Goal: Information Seeking & Learning: Learn about a topic

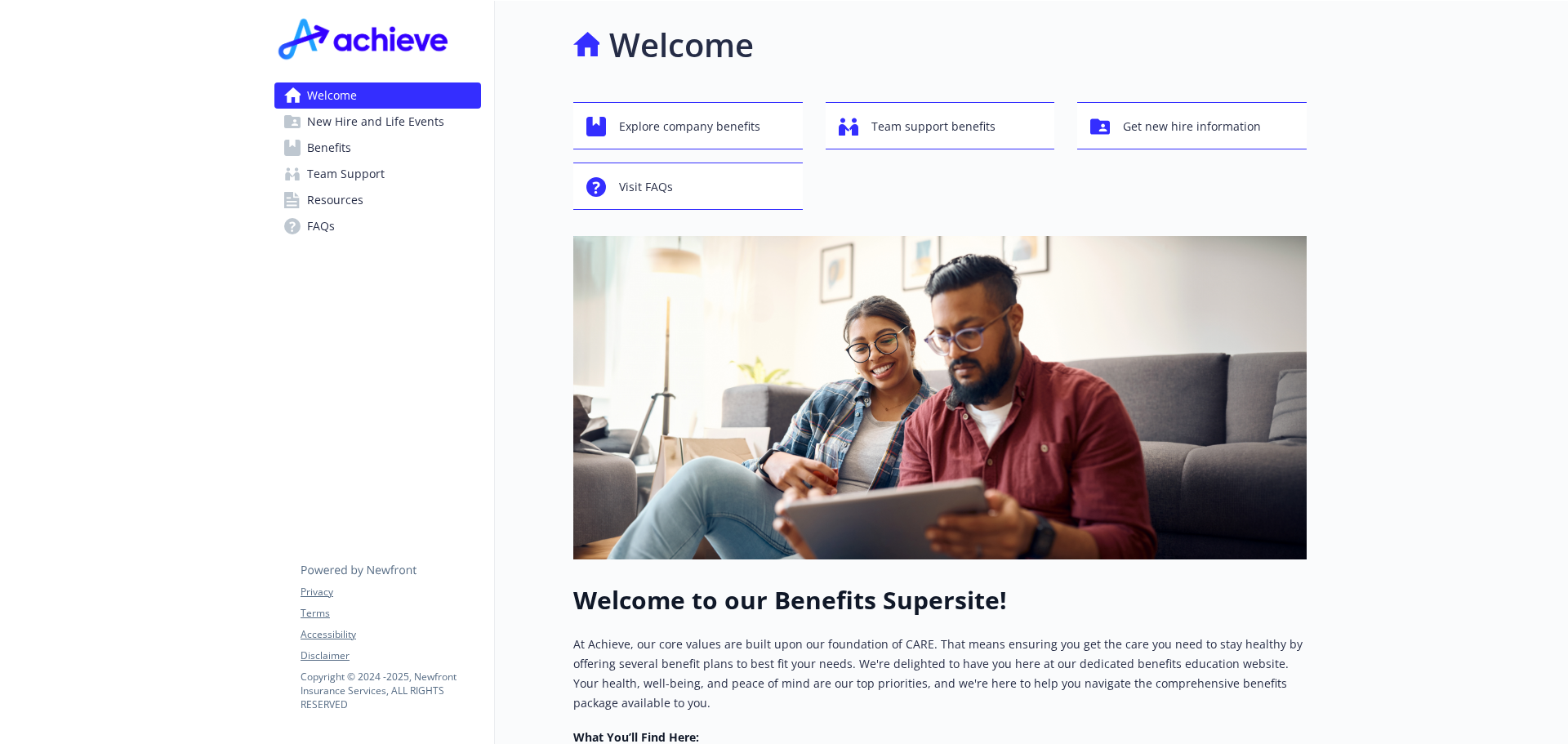
click at [350, 202] on span "Resources" at bounding box center [335, 200] width 56 height 26
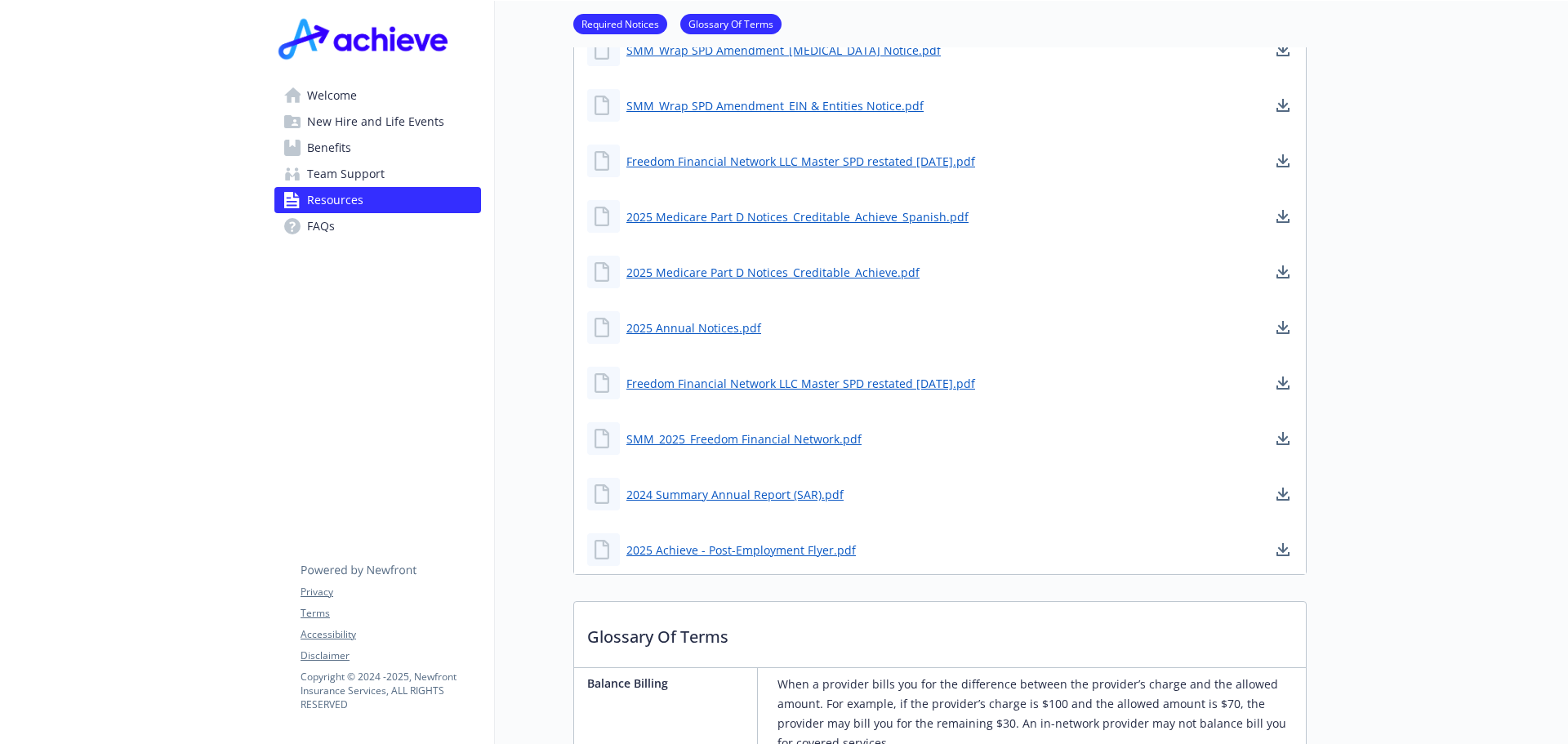
scroll to position [572, 0]
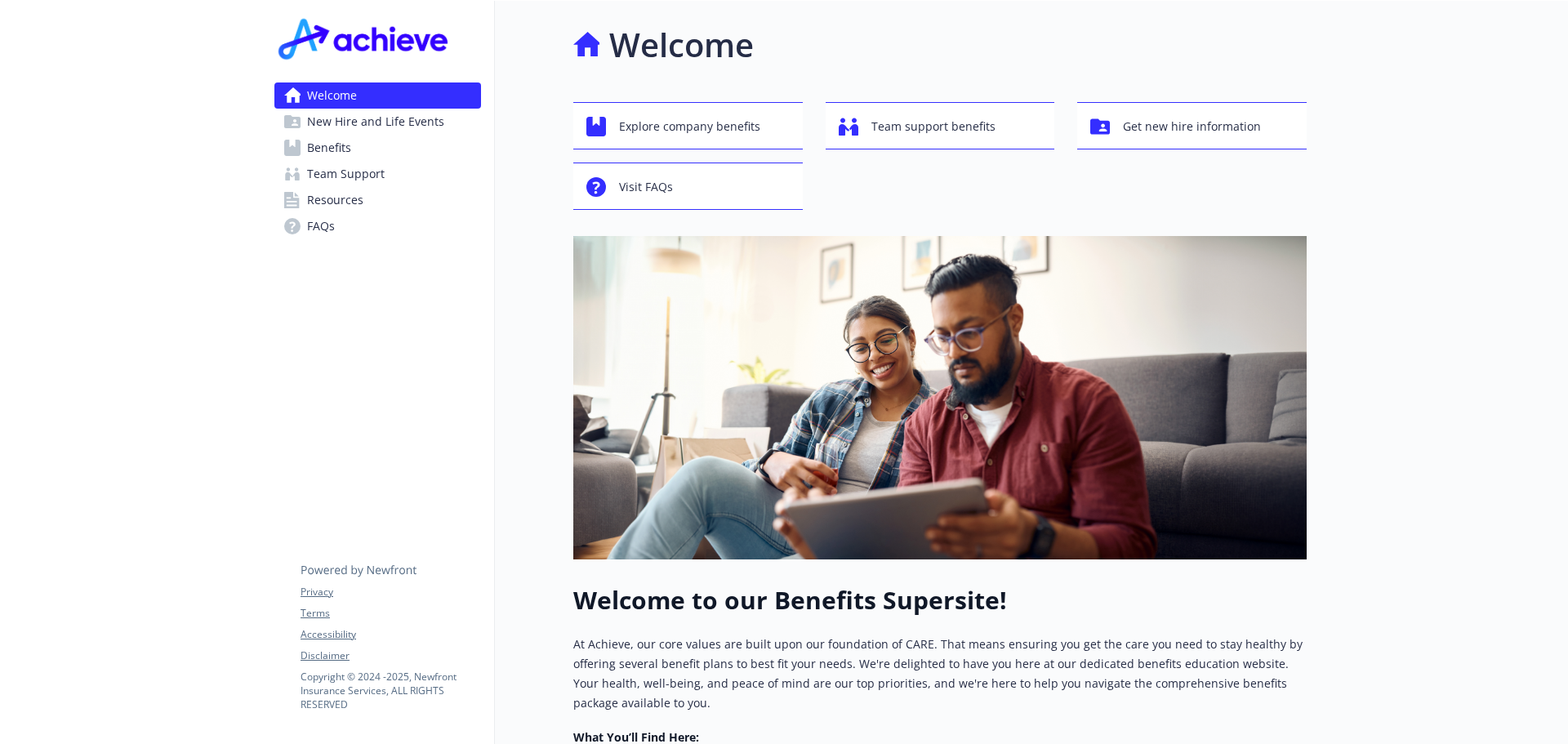
click at [341, 145] on span "Benefits" at bounding box center [328, 148] width 44 height 26
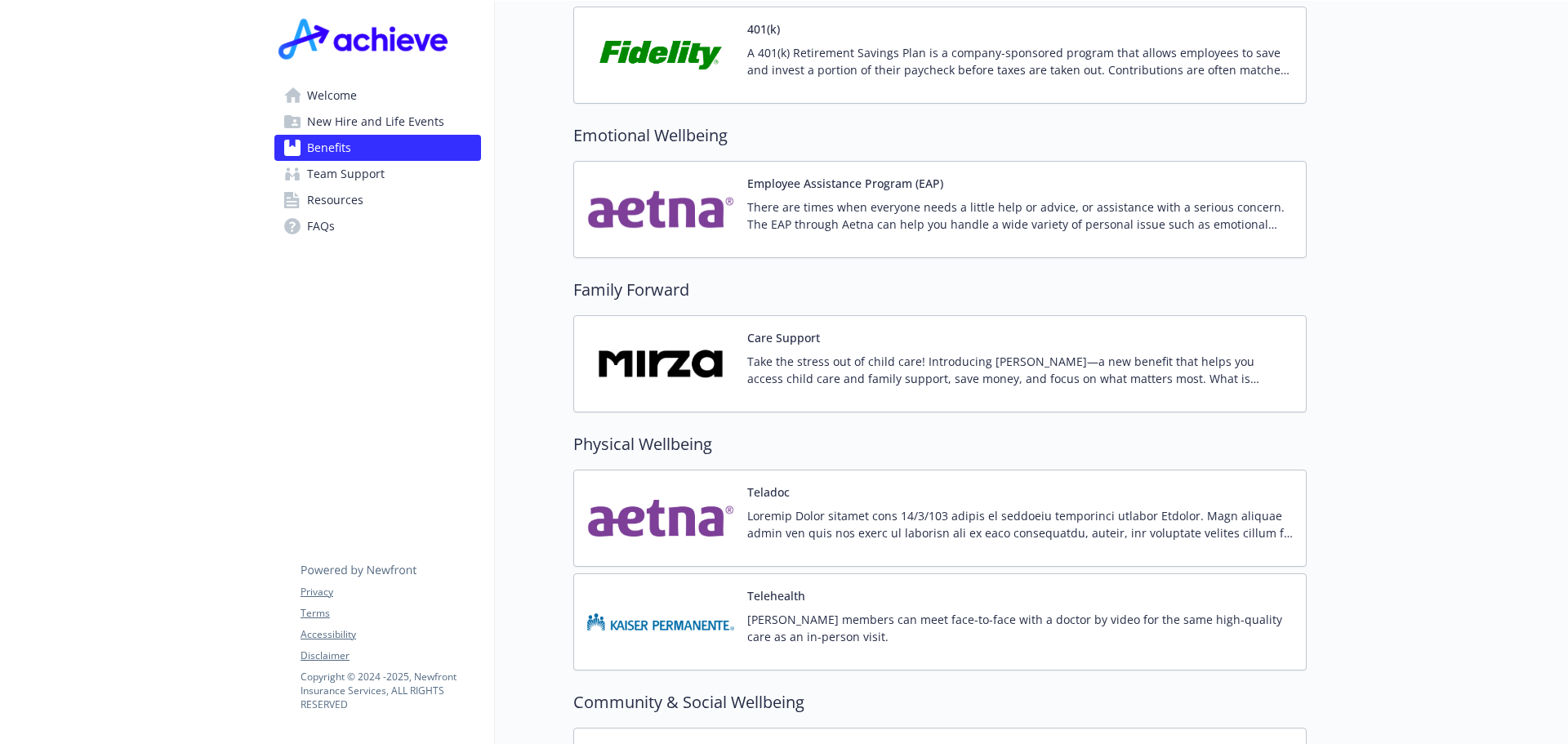
scroll to position [3186, 0]
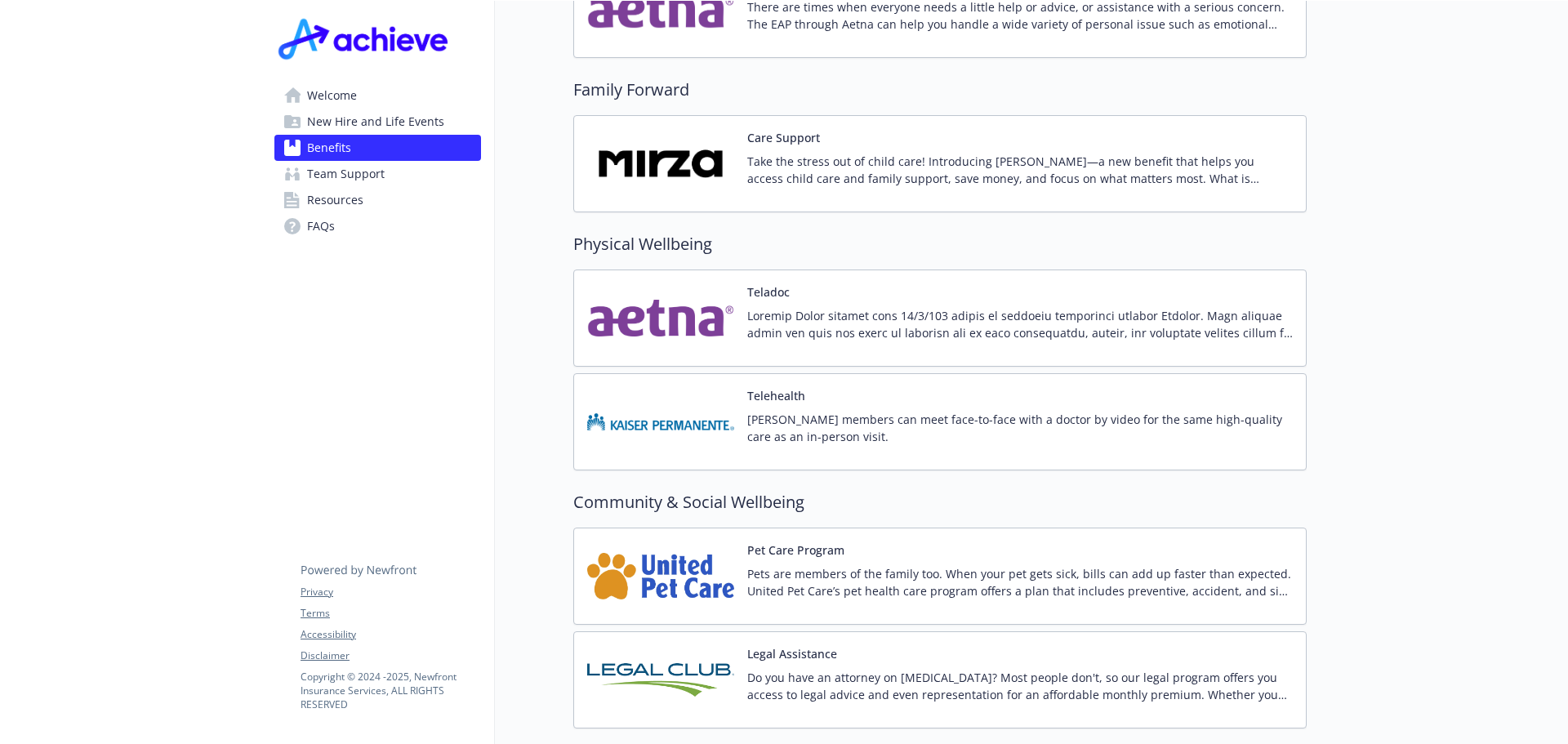
click at [971, 153] on p "Take the stress out of child care! Introducing [PERSON_NAME]—a new benefit that…" at bounding box center [1020, 170] width 546 height 35
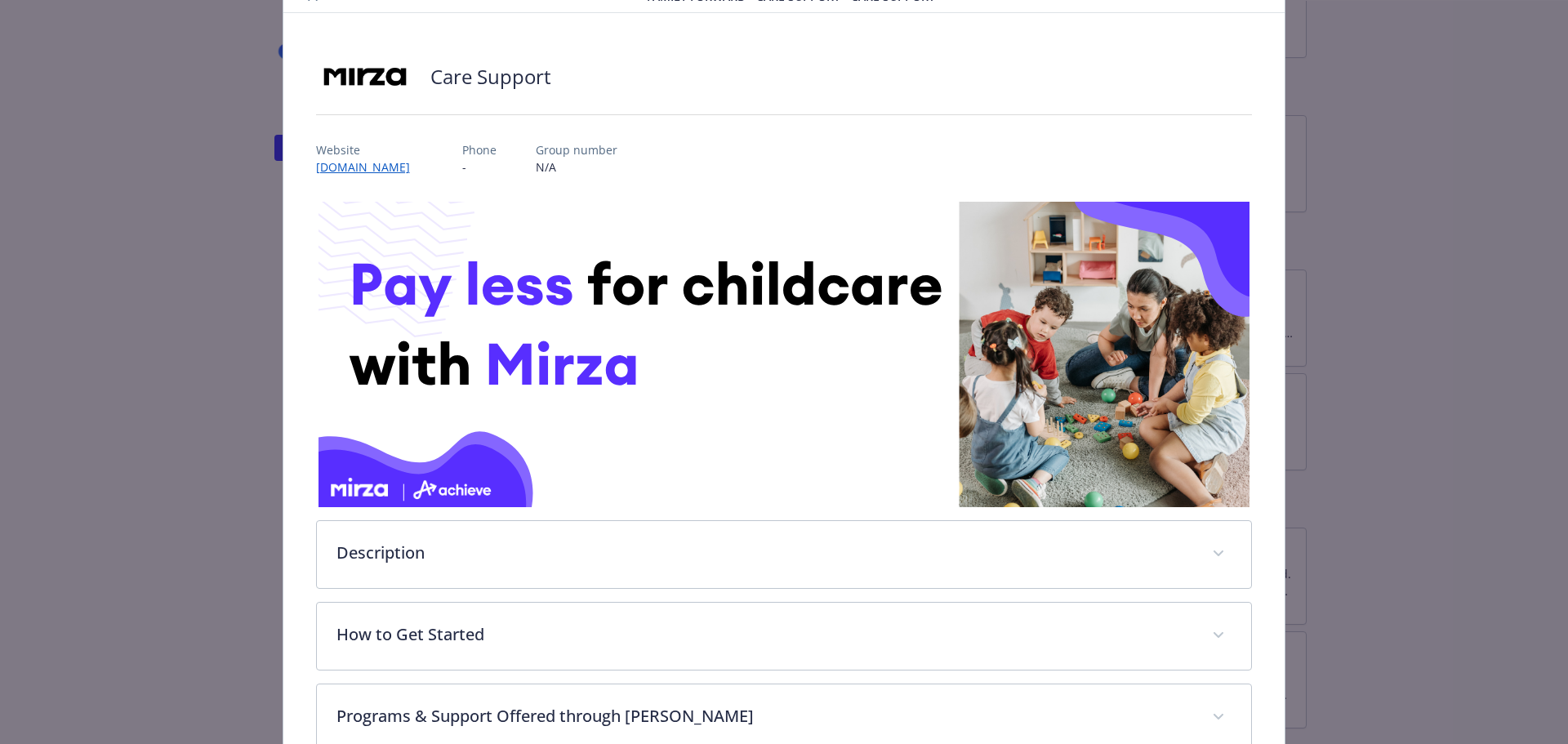
scroll to position [255, 0]
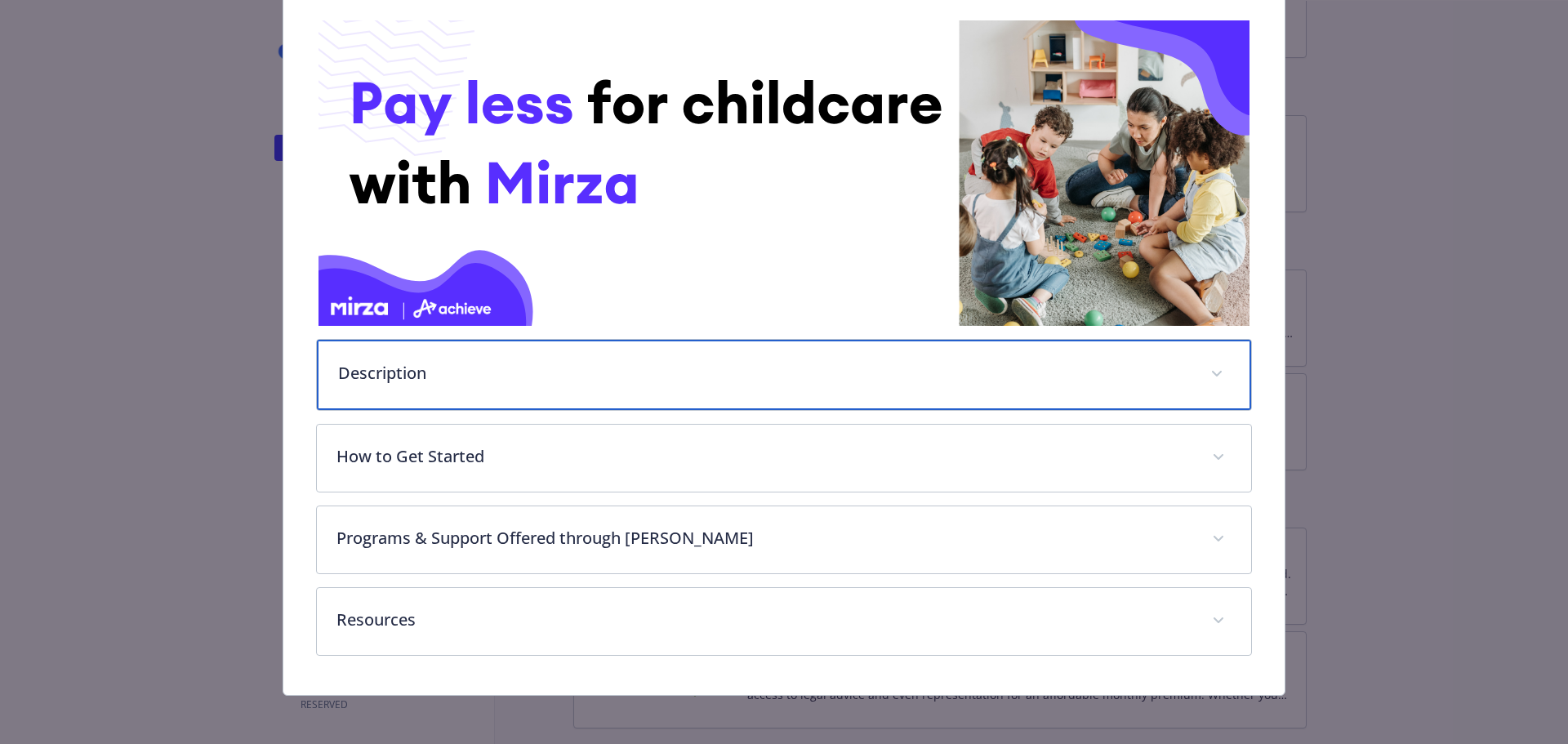
click at [1204, 370] on span "details for plan Family Forward - Care Support - Care Support" at bounding box center [1217, 374] width 26 height 26
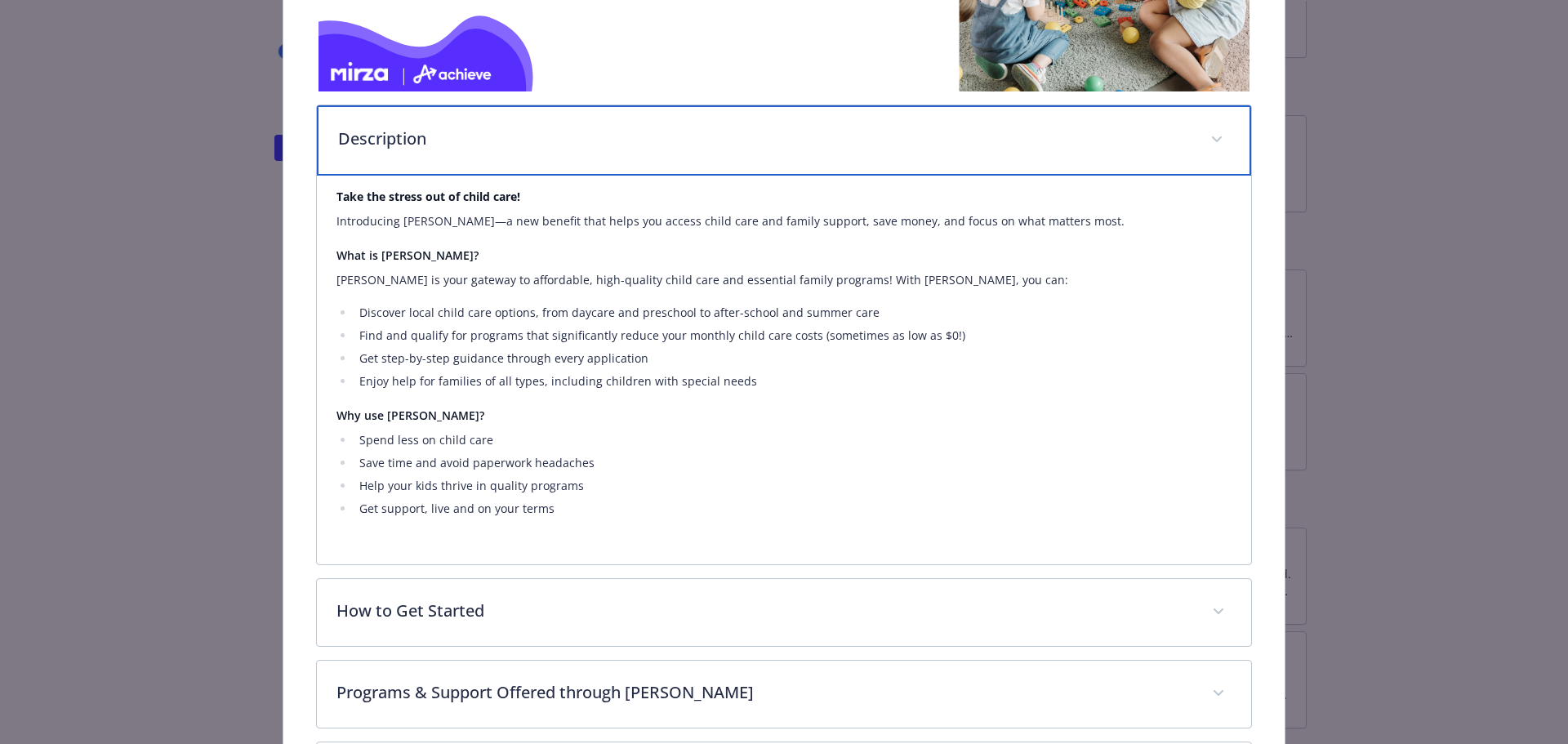
scroll to position [500, 0]
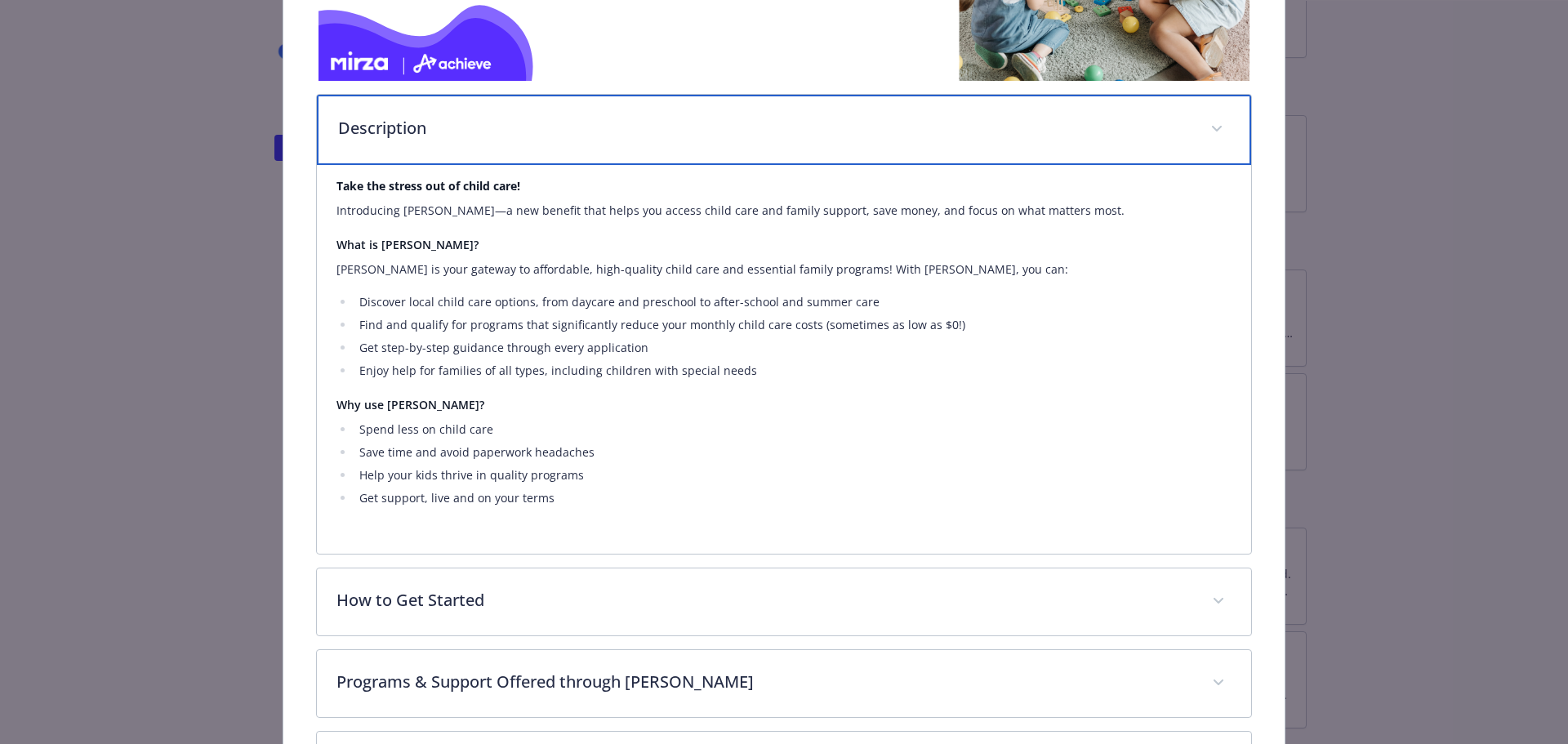
click at [1208, 131] on span "details for plan Family Forward - Care Support - Care Support" at bounding box center [1217, 129] width 26 height 26
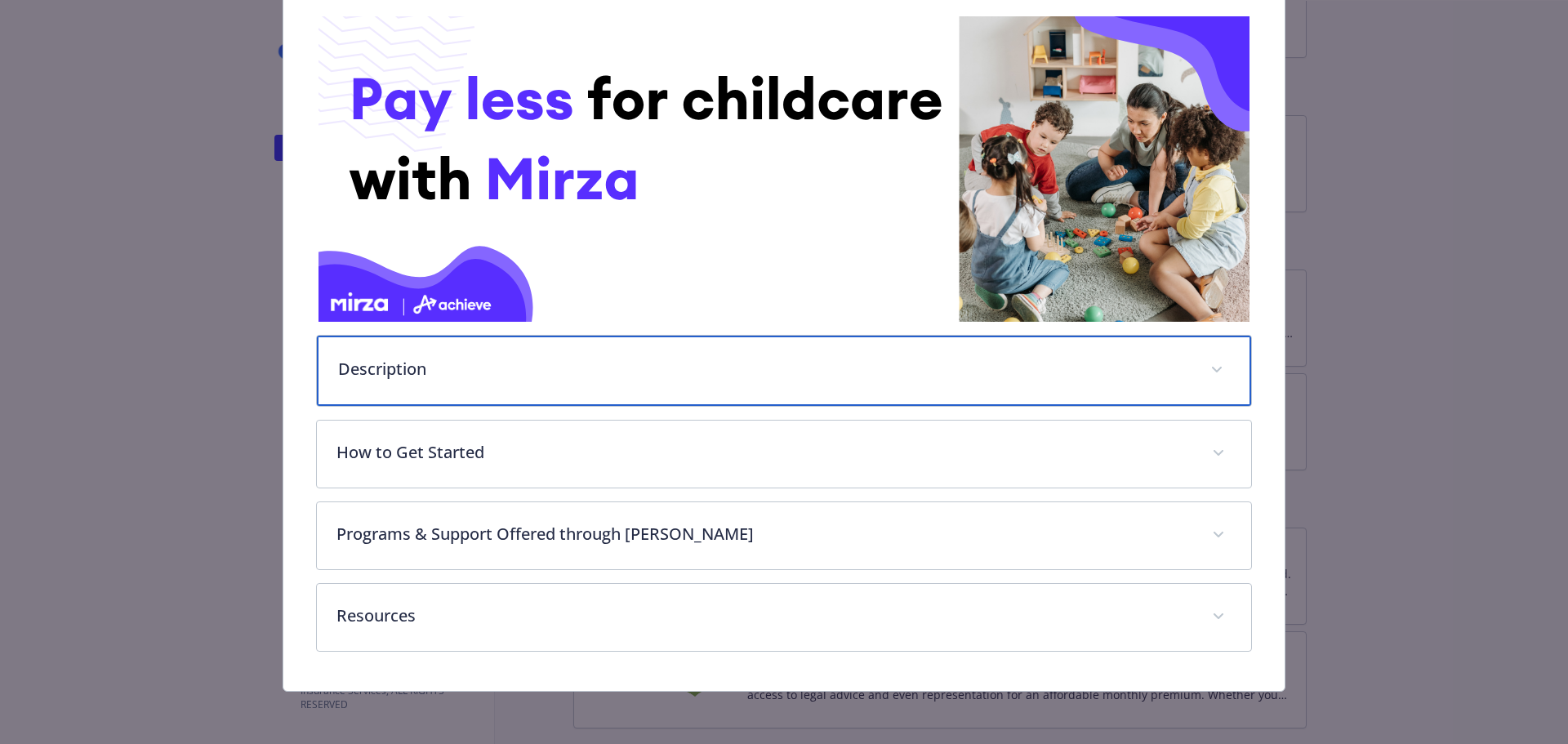
scroll to position [258, 0]
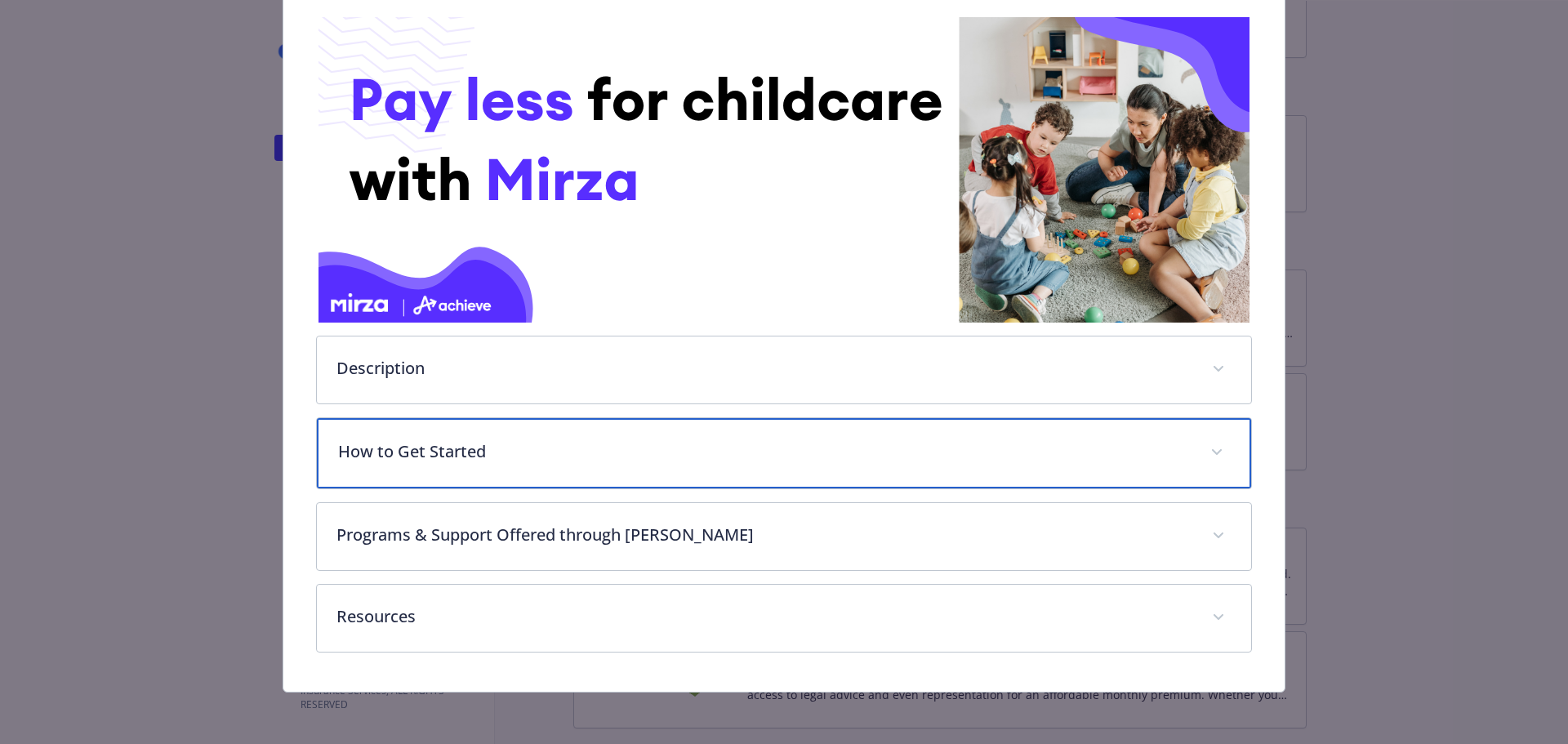
click at [1204, 446] on span "details for plan Family Forward - Care Support - Care Support" at bounding box center [1217, 453] width 26 height 26
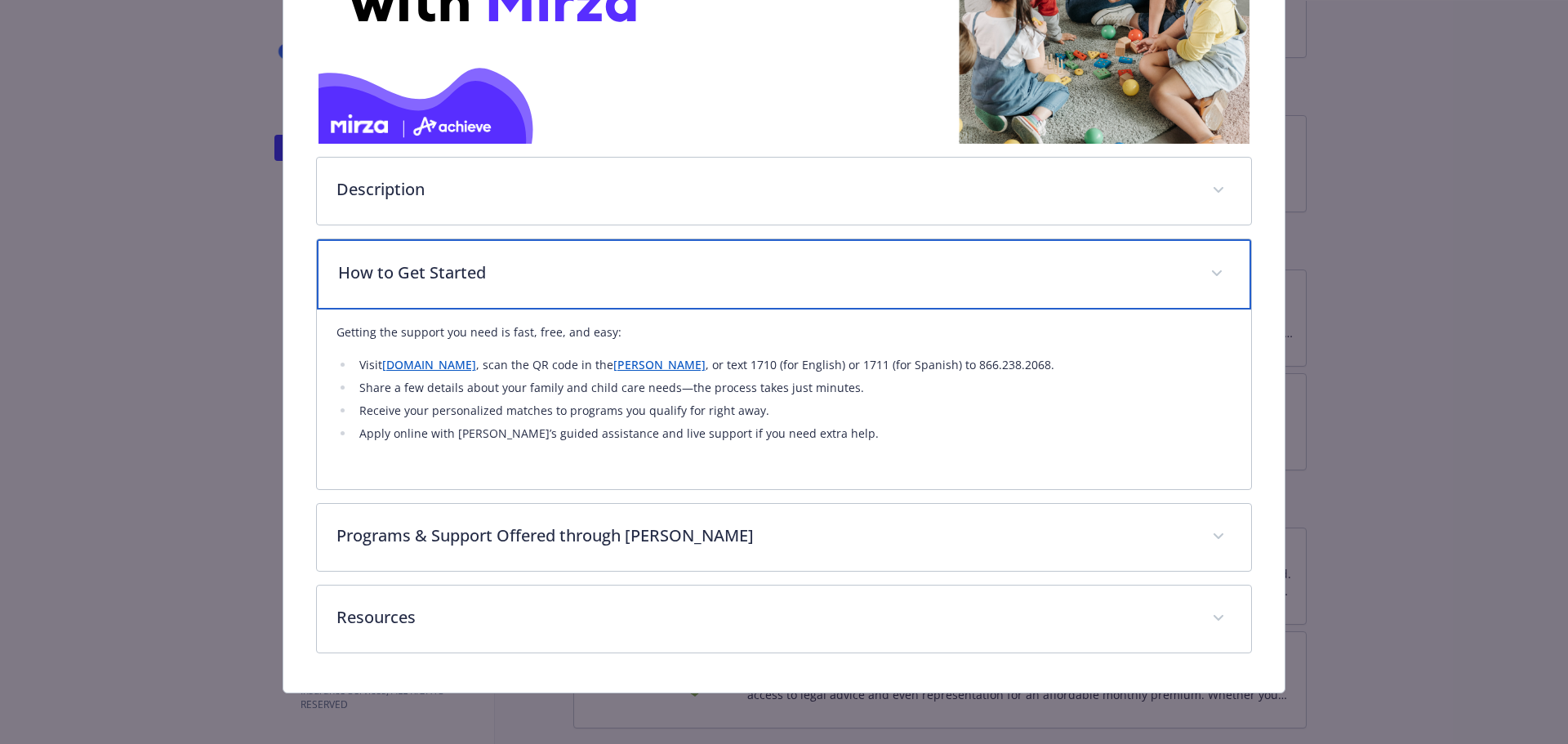
scroll to position [438, 0]
click at [1205, 266] on span "details for plan Family Forward - Care Support - Care Support" at bounding box center [1217, 273] width 26 height 26
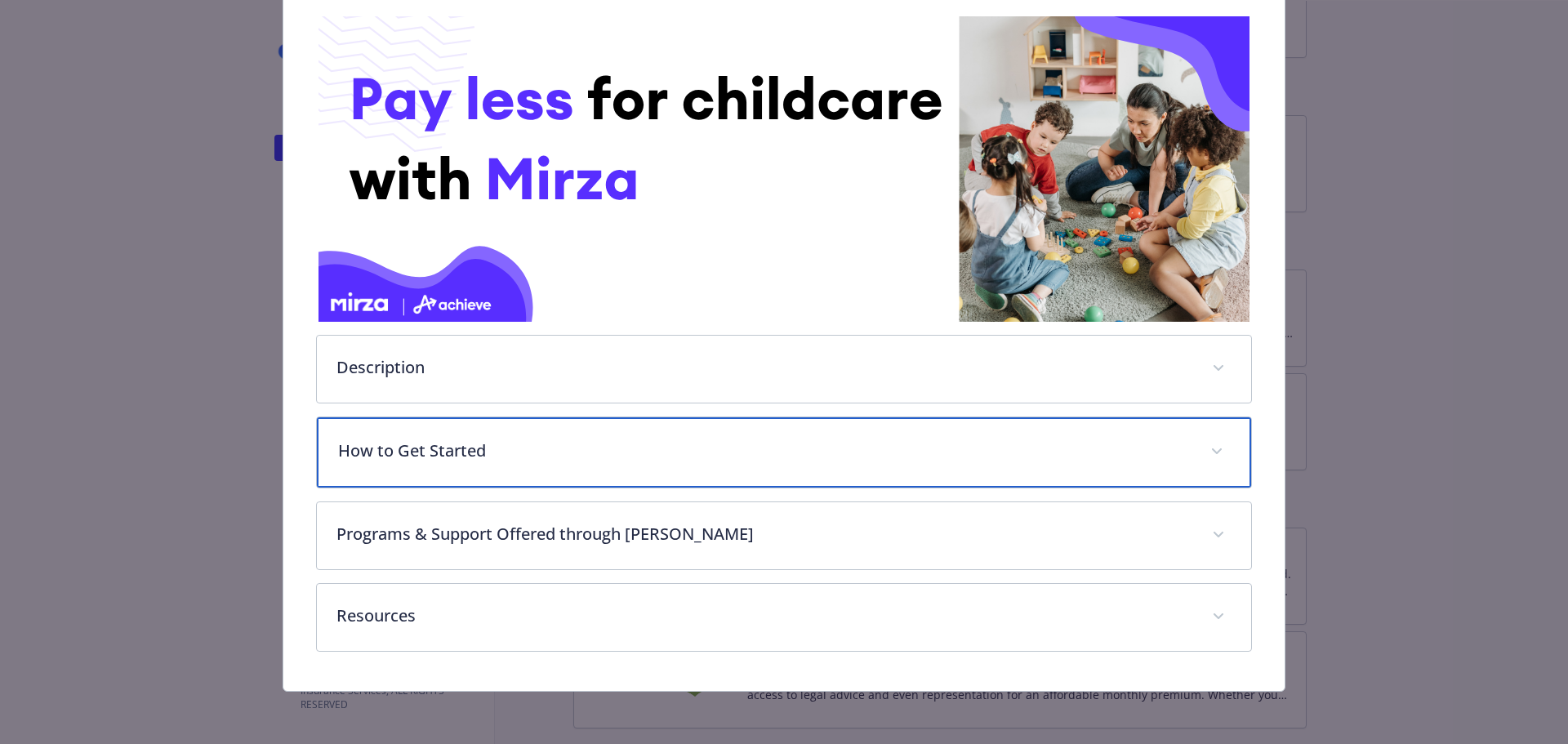
scroll to position [258, 0]
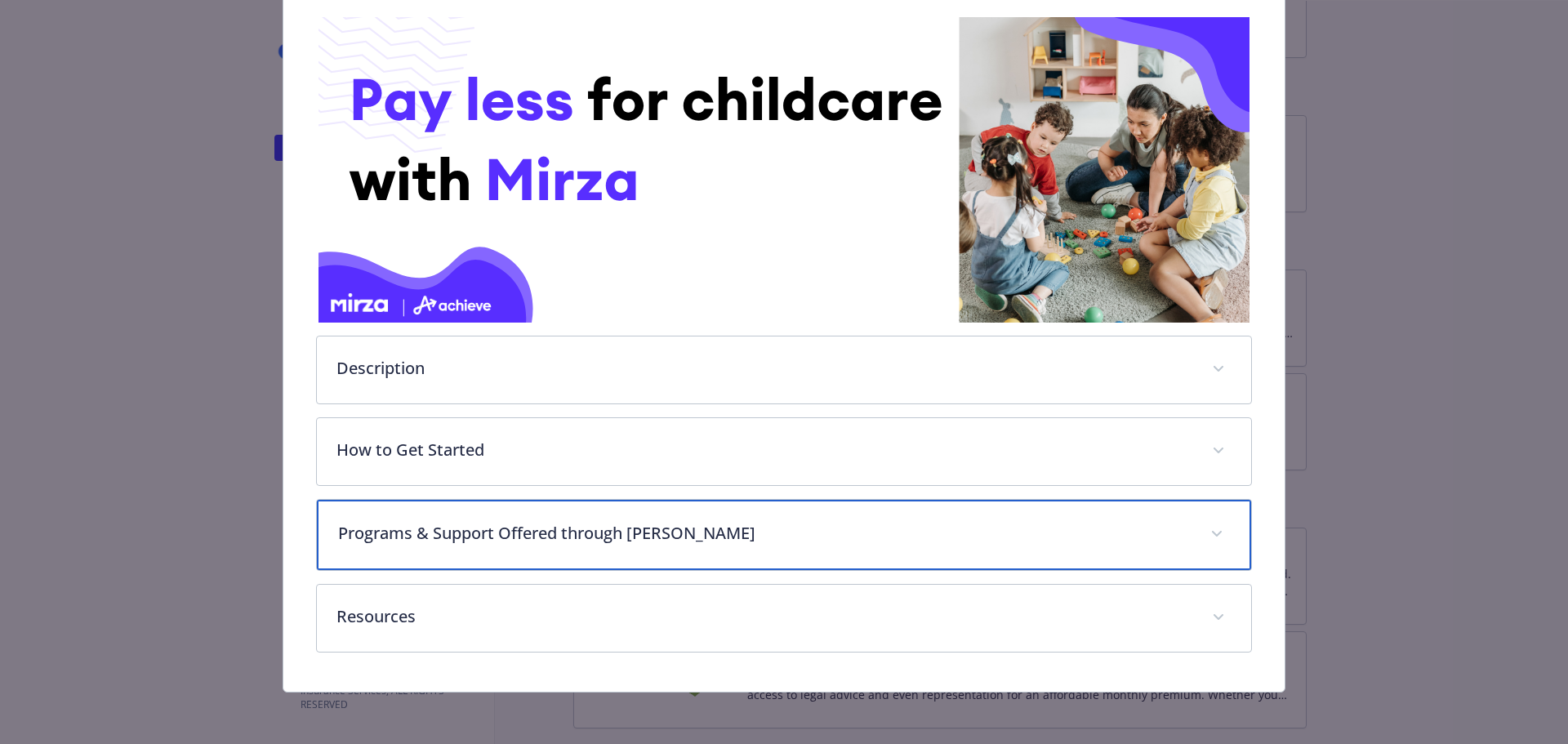
click at [1212, 535] on icon "details for plan Family Forward - Care Support - Care Support" at bounding box center [1216, 534] width 9 height 6
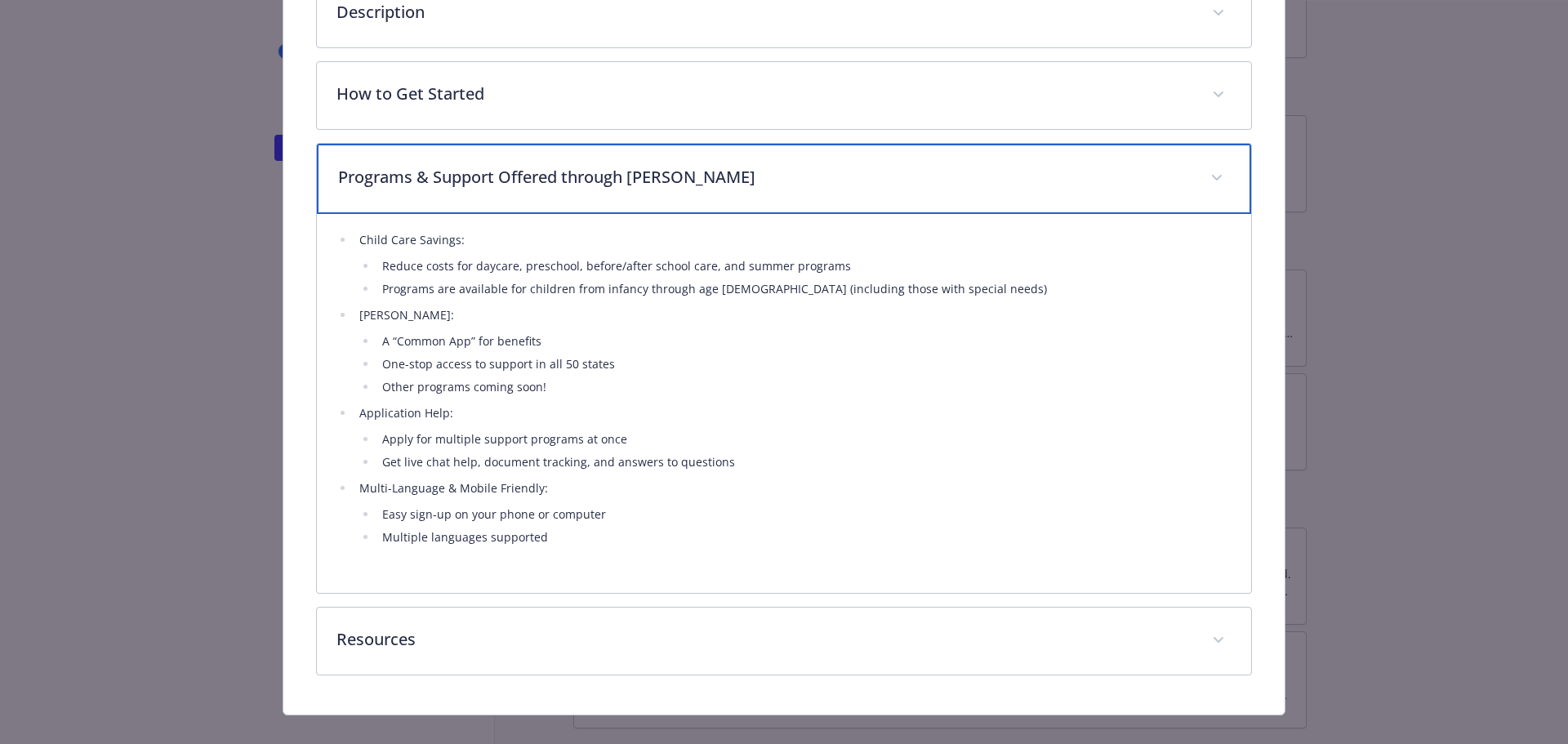
scroll to position [637, 0]
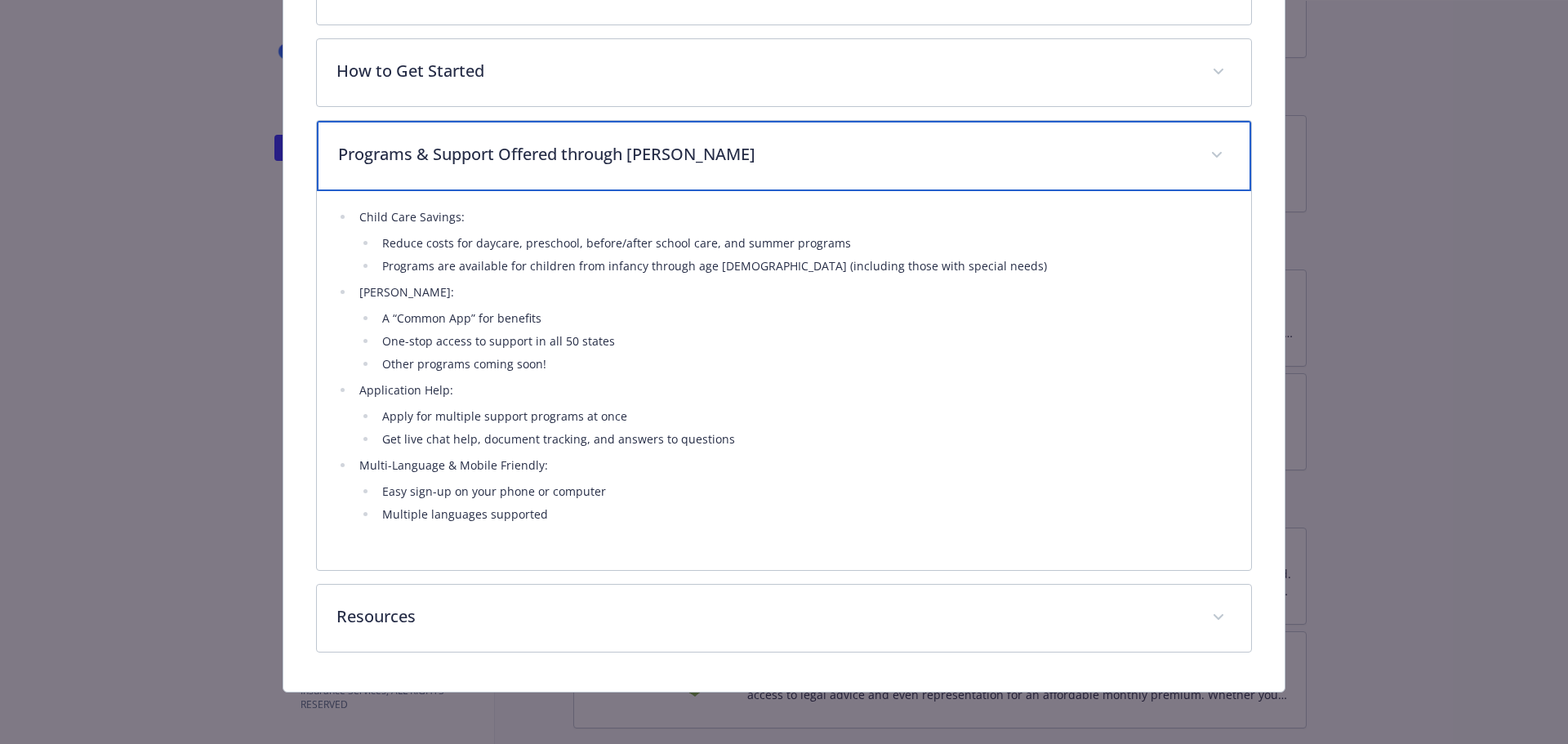
click at [1214, 155] on span "details for plan Family Forward - Care Support - Care Support" at bounding box center [1217, 156] width 26 height 26
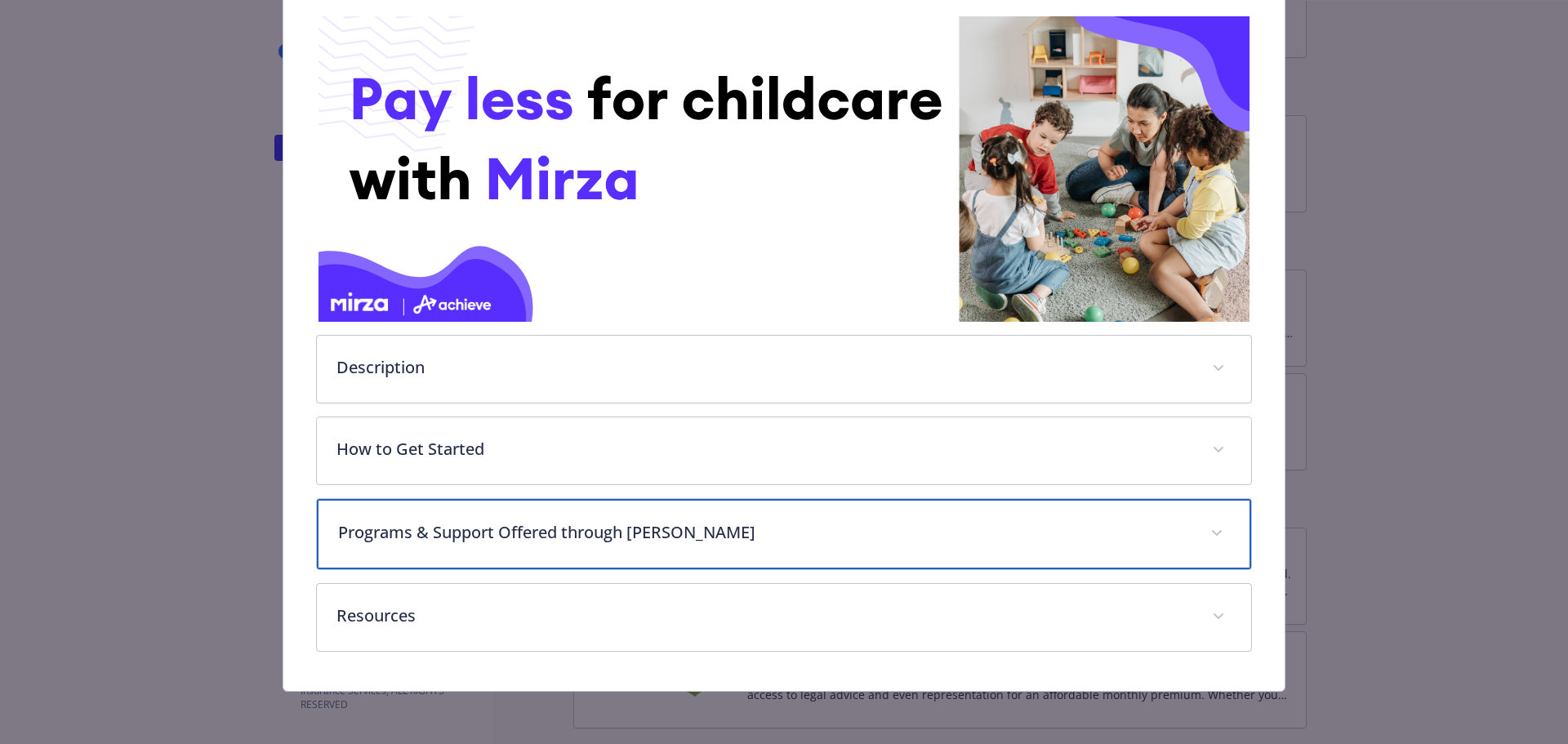
scroll to position [258, 0]
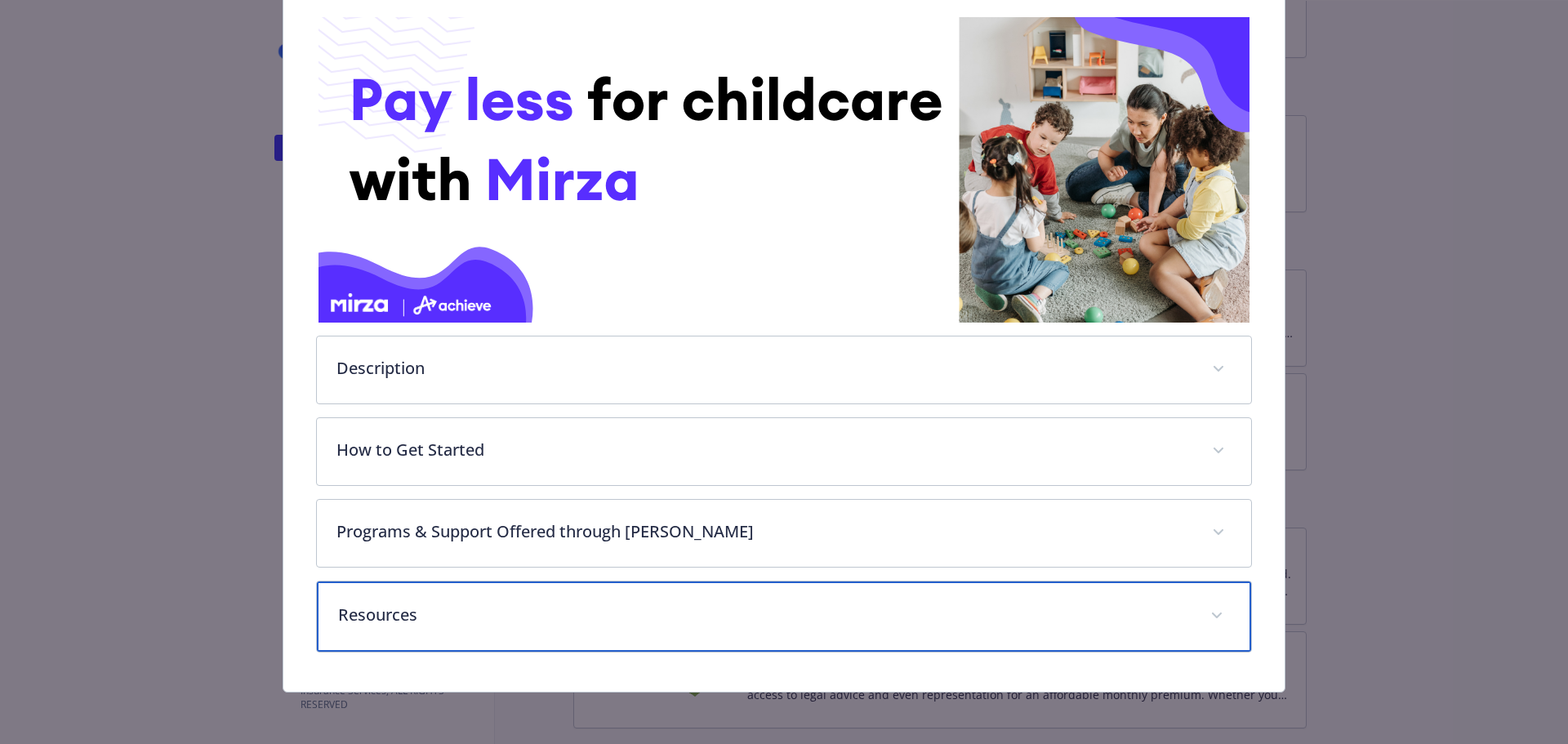
click at [1205, 613] on span "details for plan Family Forward - Care Support - Care Support" at bounding box center [1217, 616] width 26 height 26
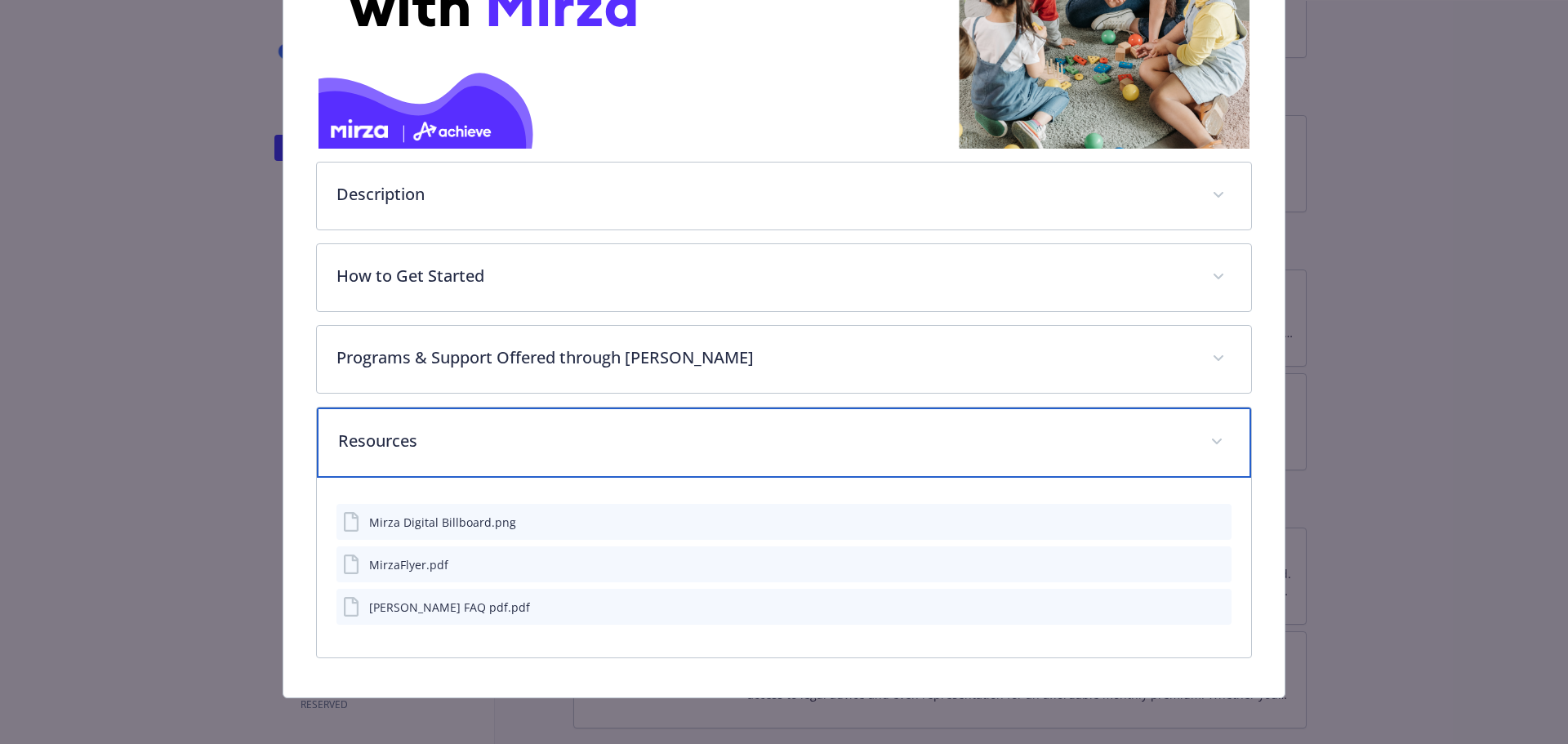
scroll to position [438, 0]
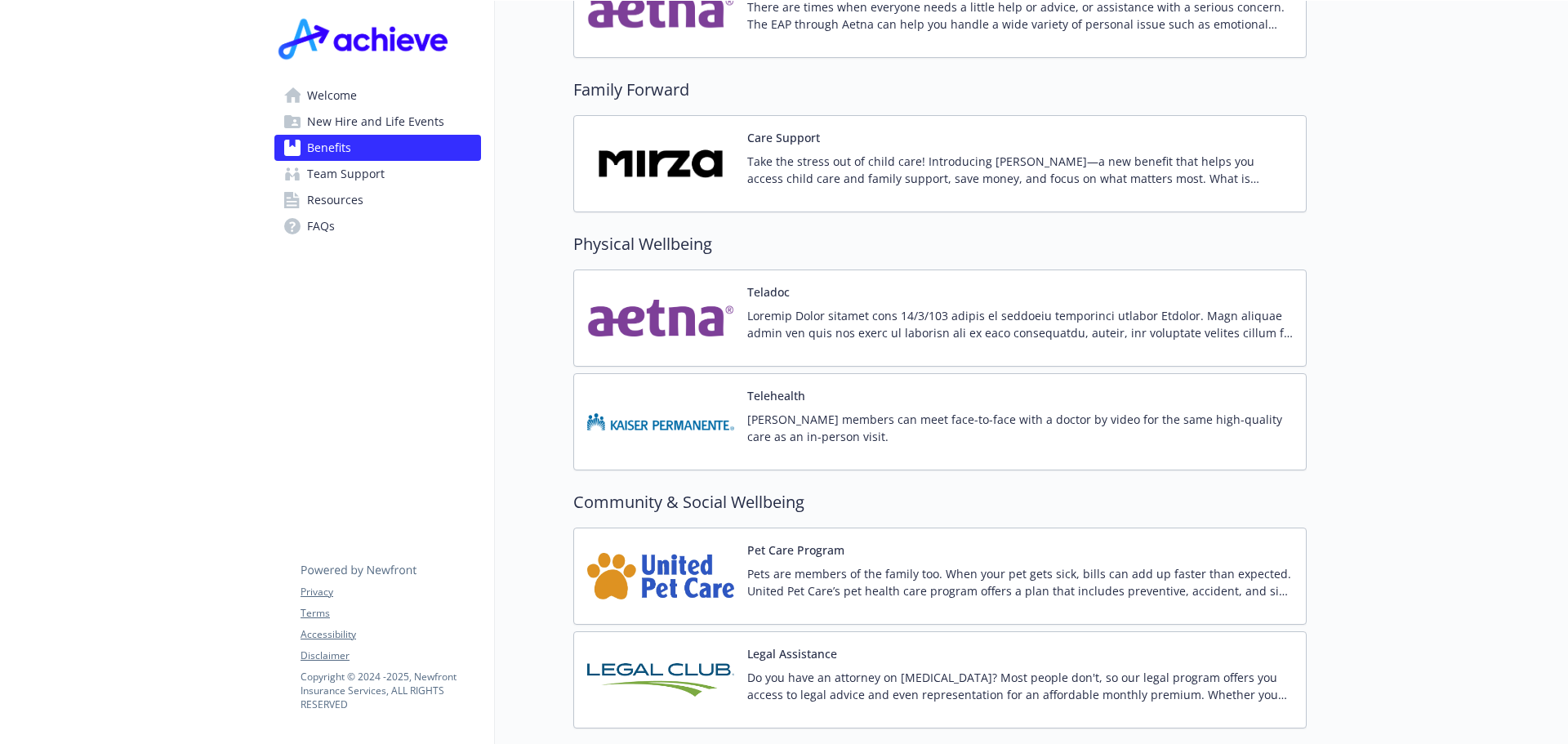
scroll to position [3186, 0]
